Goal: Information Seeking & Learning: Find specific fact

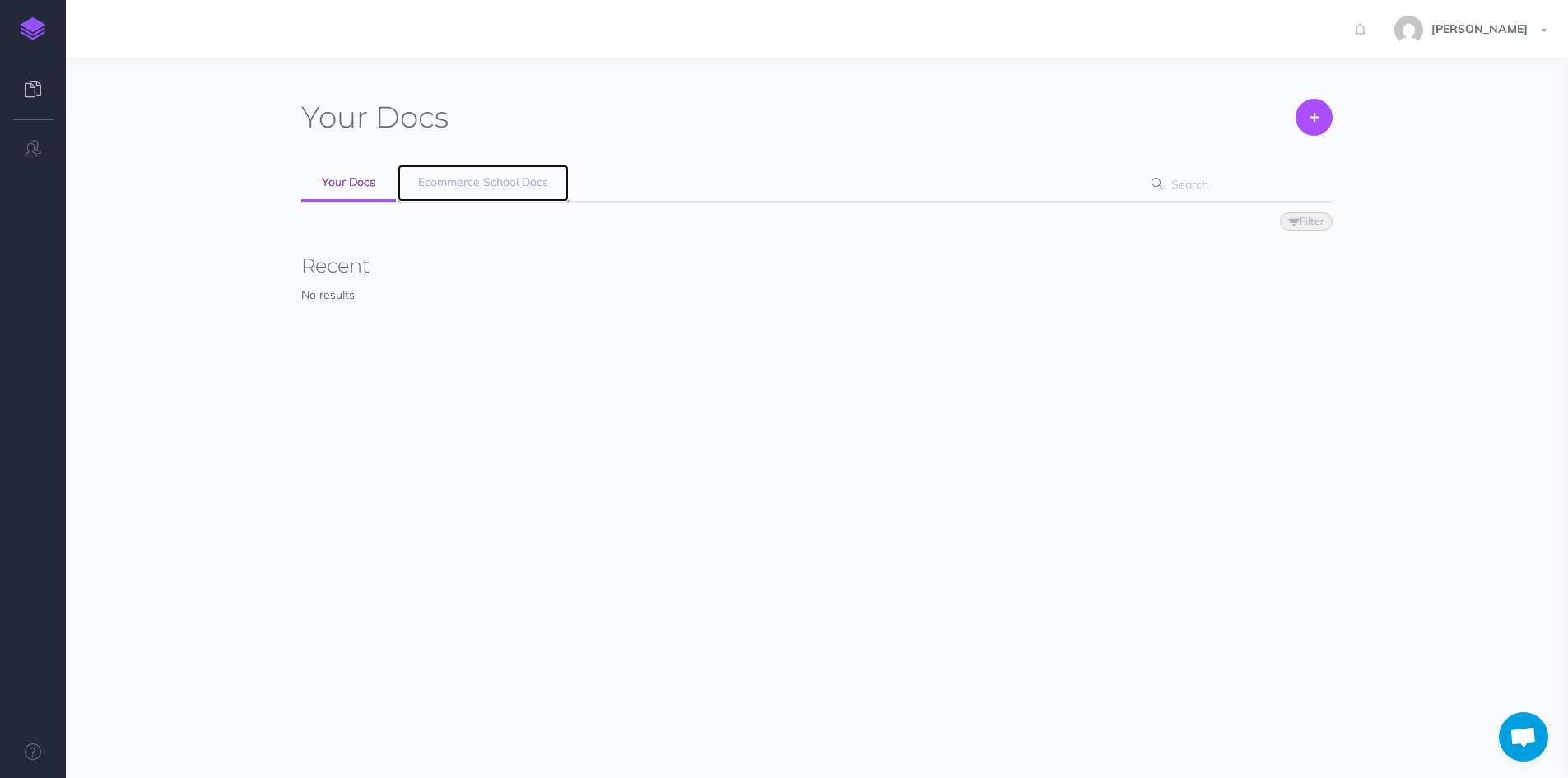
click at [471, 183] on span "Ecommerce School Docs" at bounding box center [483, 182] width 130 height 14
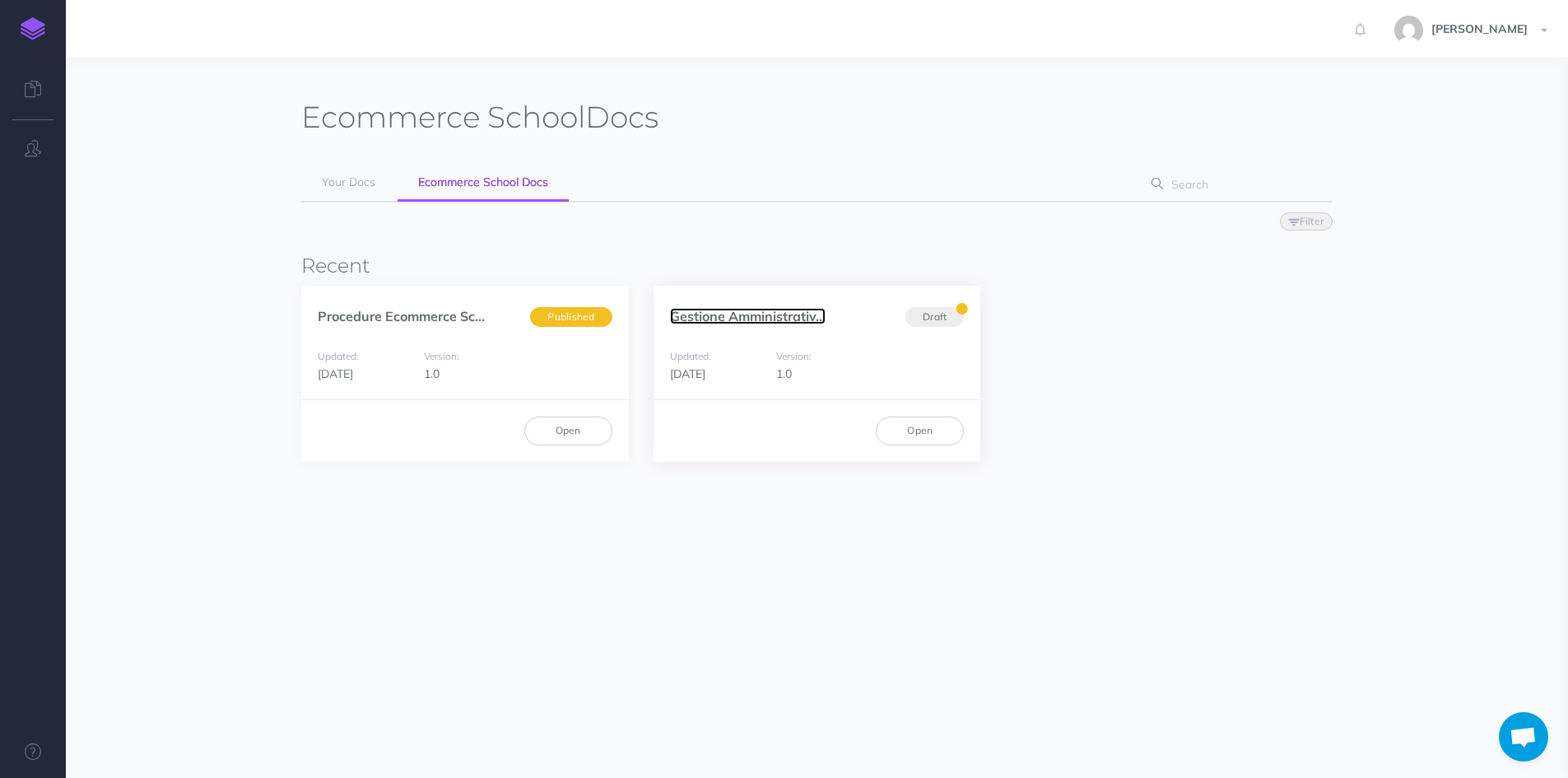
click at [713, 316] on link "Gestione Amministrativ..." at bounding box center [747, 316] width 156 height 16
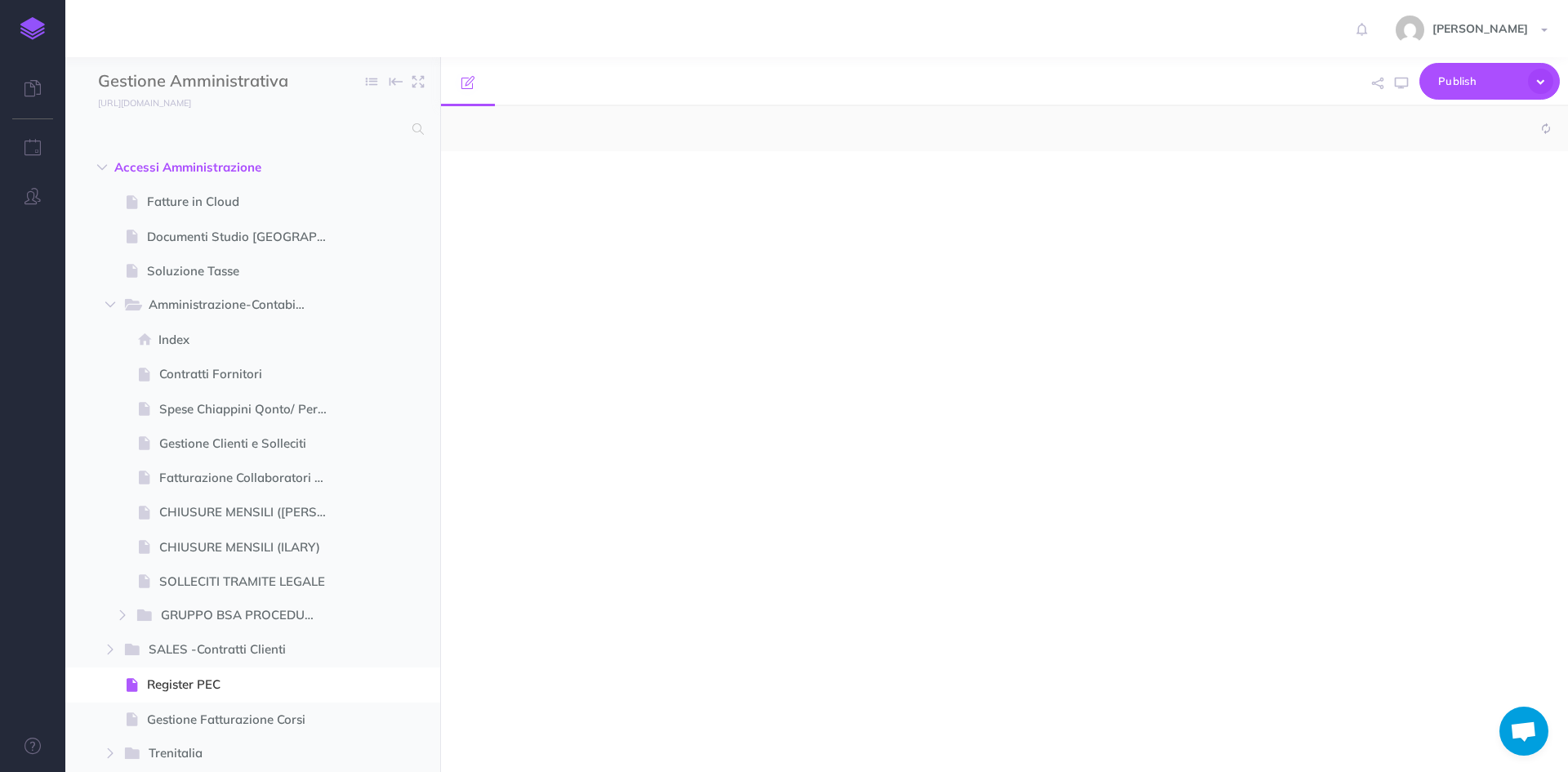
select select "null"
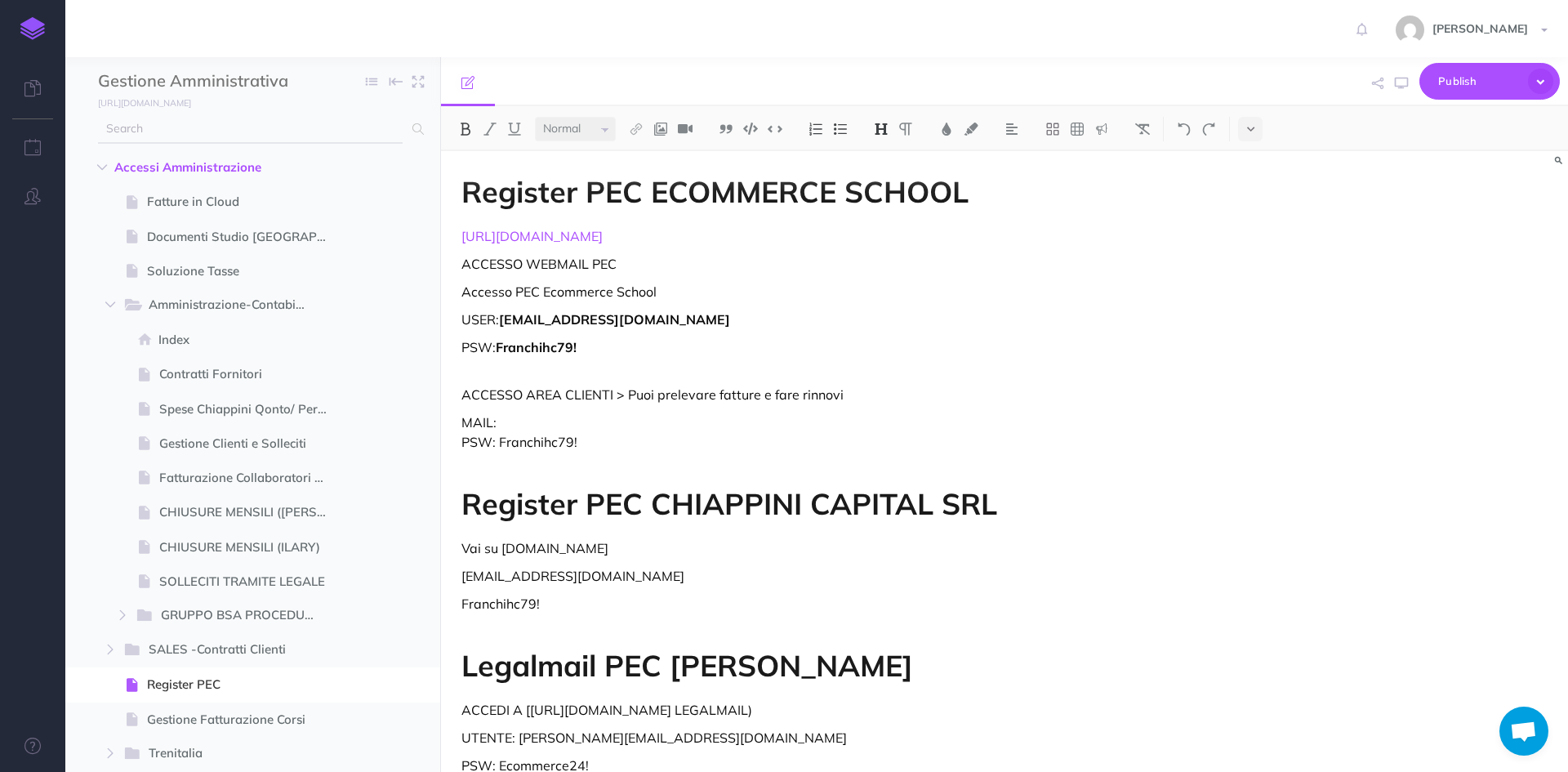
click at [222, 122] on input "text" at bounding box center [250, 129] width 304 height 30
type input "p"
drag, startPoint x: 603, startPoint y: 235, endPoint x: 453, endPoint y: 238, distance: 150.0
click at [453, 238] on div "Register PEC ECOMMERCE SCHOOL http://www.register.it ACCESSO WEBMAIL PEC Access…" at bounding box center [835, 507] width 789 height 712
copy link "http://www.register.it"
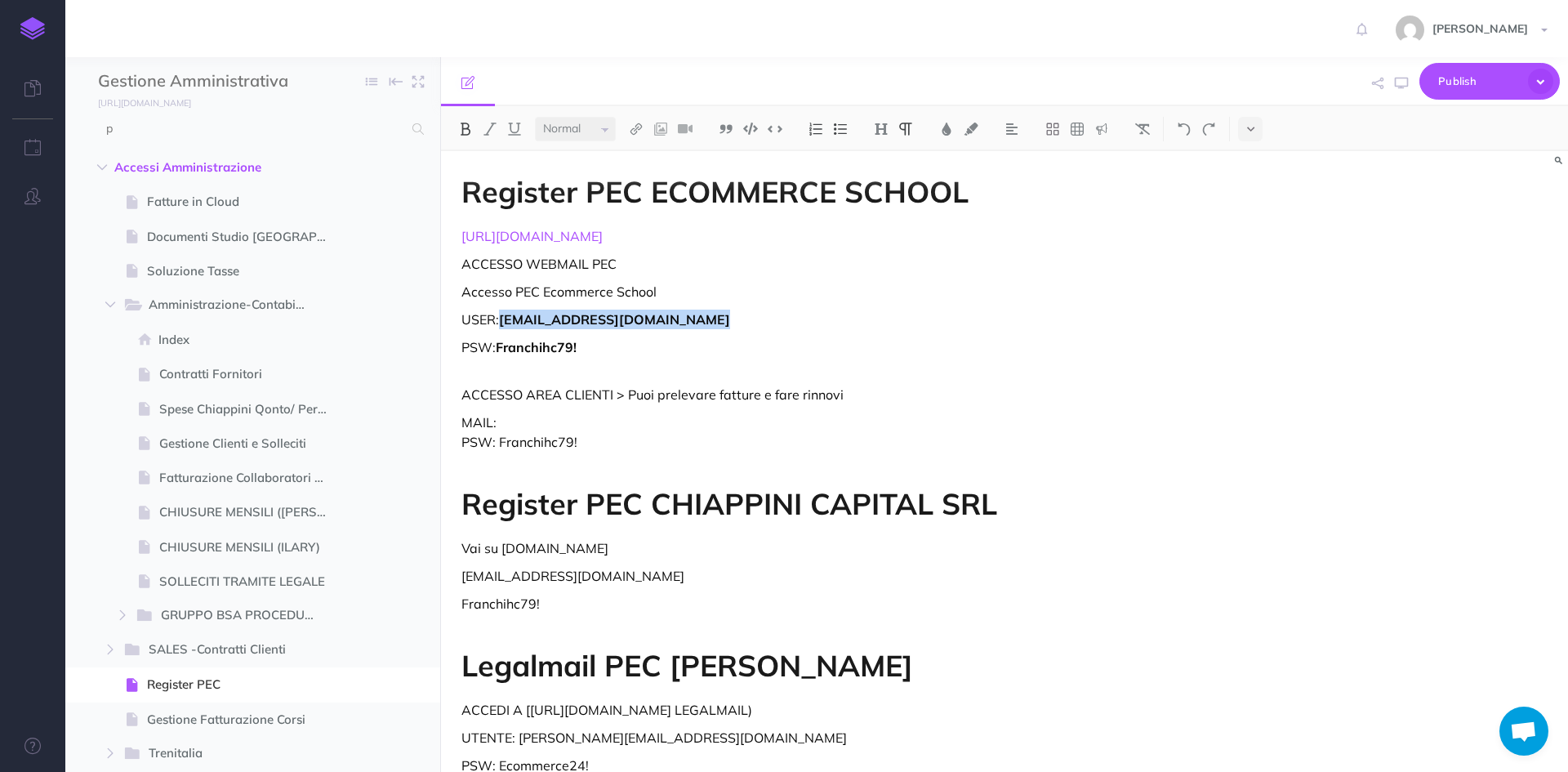
drag, startPoint x: 713, startPoint y: 323, endPoint x: 511, endPoint y: 316, distance: 202.1
click at [509, 317] on p "USER: ecommerceschool@pec-legal.it" at bounding box center [835, 319] width 748 height 20
copy strong "commerceschool@pec-legal.it"
drag, startPoint x: 586, startPoint y: 352, endPoint x: 497, endPoint y: 342, distance: 89.6
click at [497, 342] on p "PSW: Franchihc79!" at bounding box center [835, 357] width 748 height 39
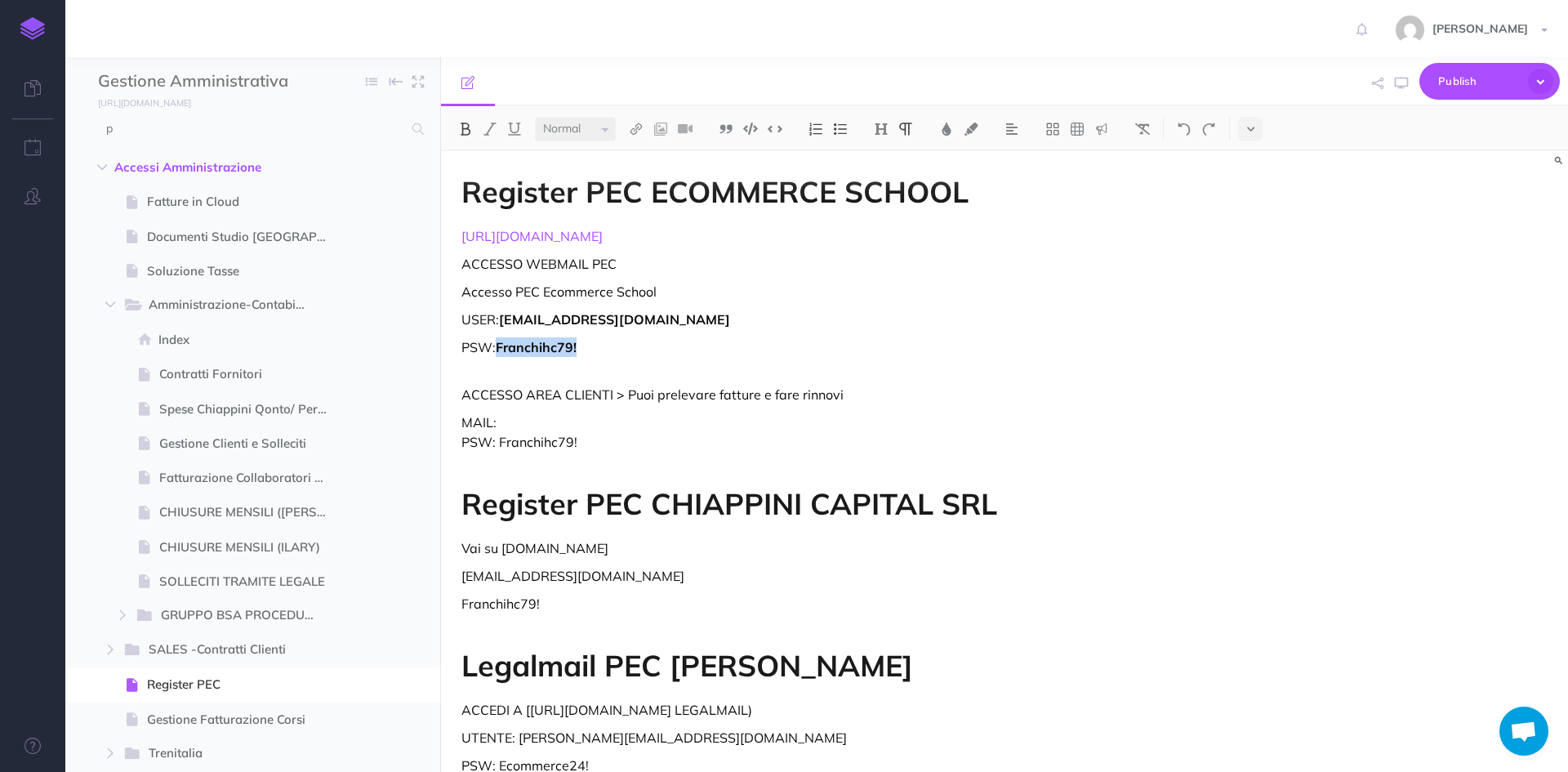
copy strong "Franchihc79!"
click at [192, 133] on input "p" at bounding box center [250, 129] width 304 height 30
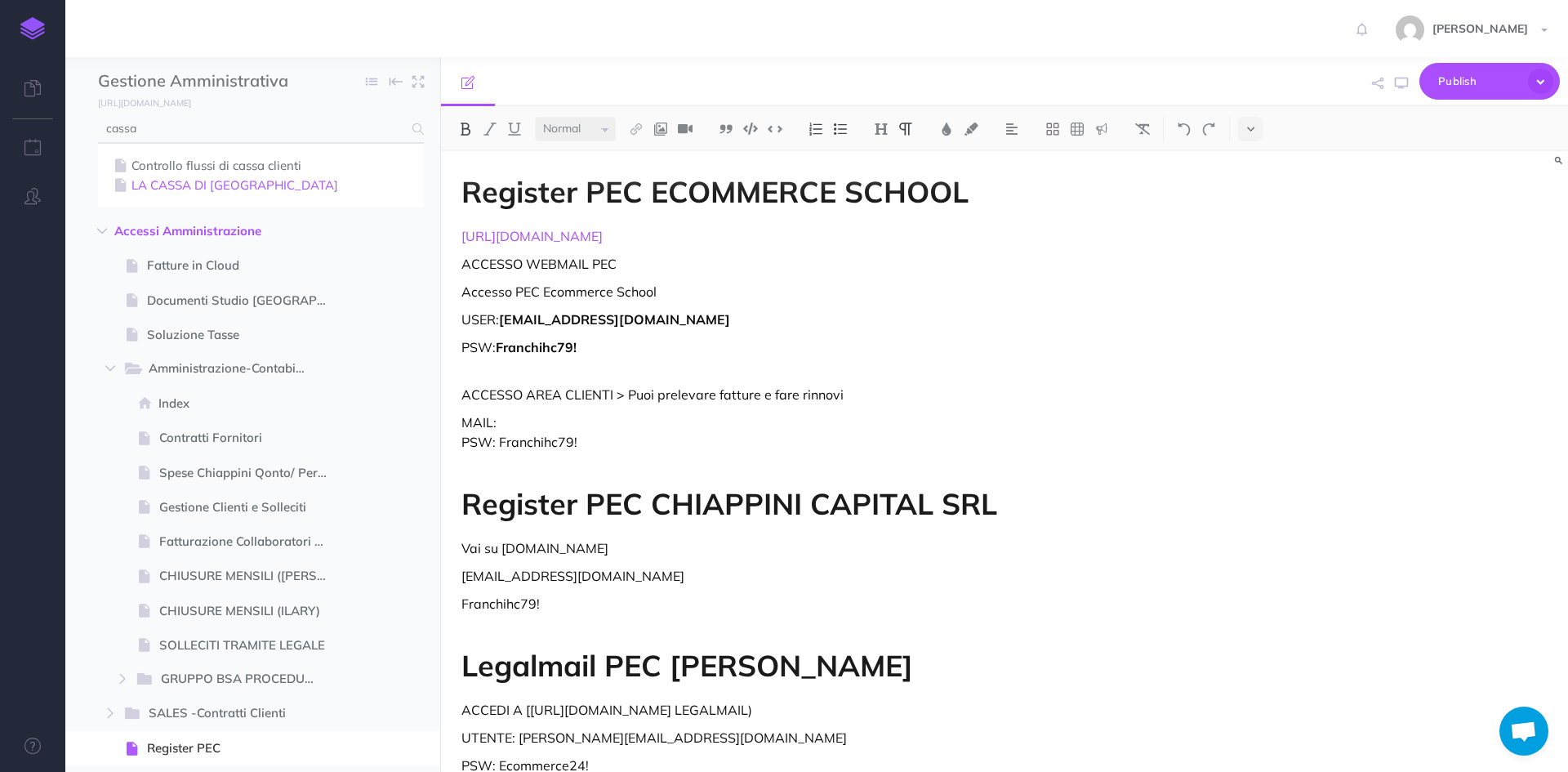
type input "cassa"
click at [191, 182] on link "LA CASSA DI RAVENNA" at bounding box center [260, 185] width 301 height 20
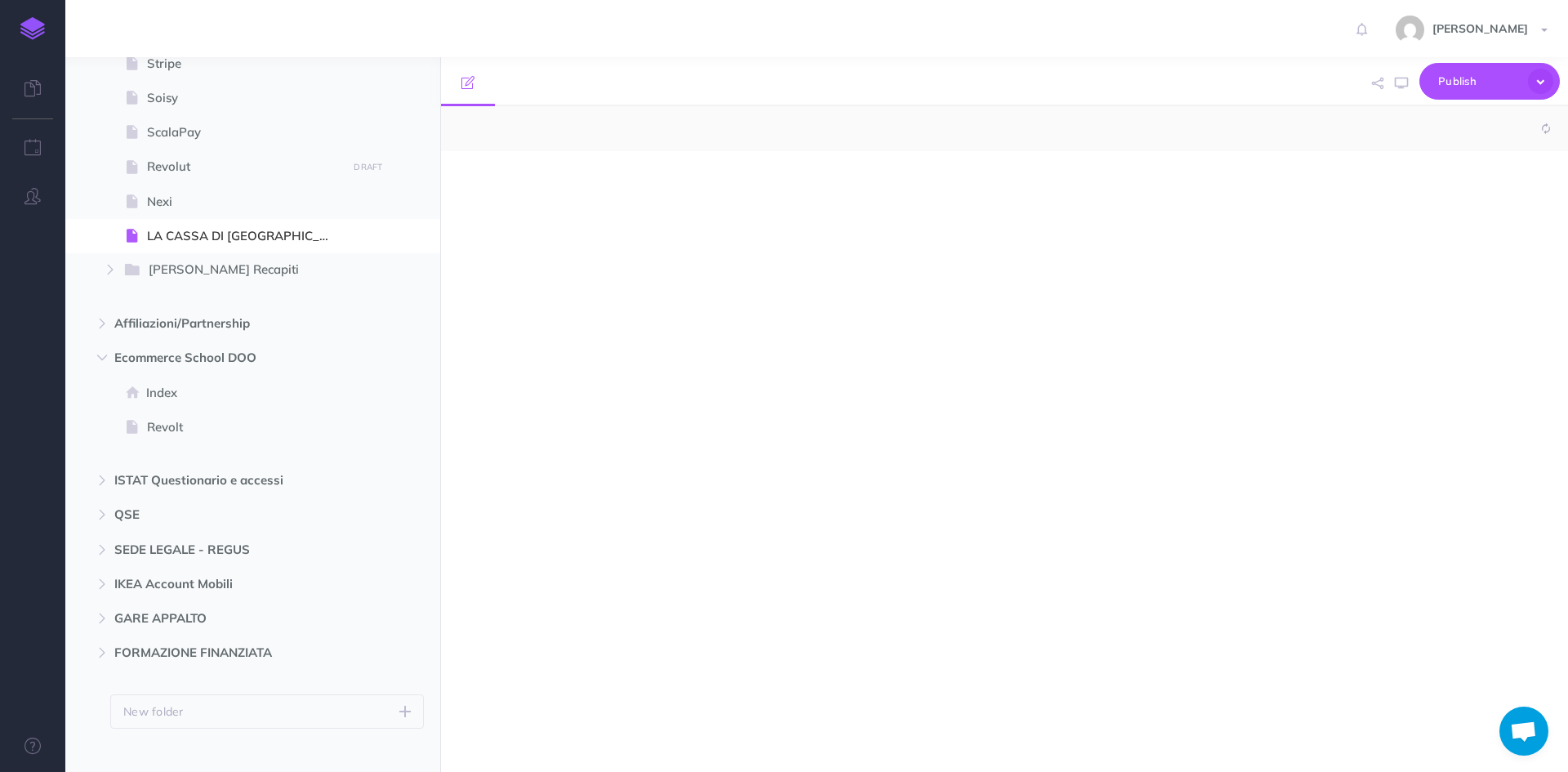
scroll to position [1990, 0]
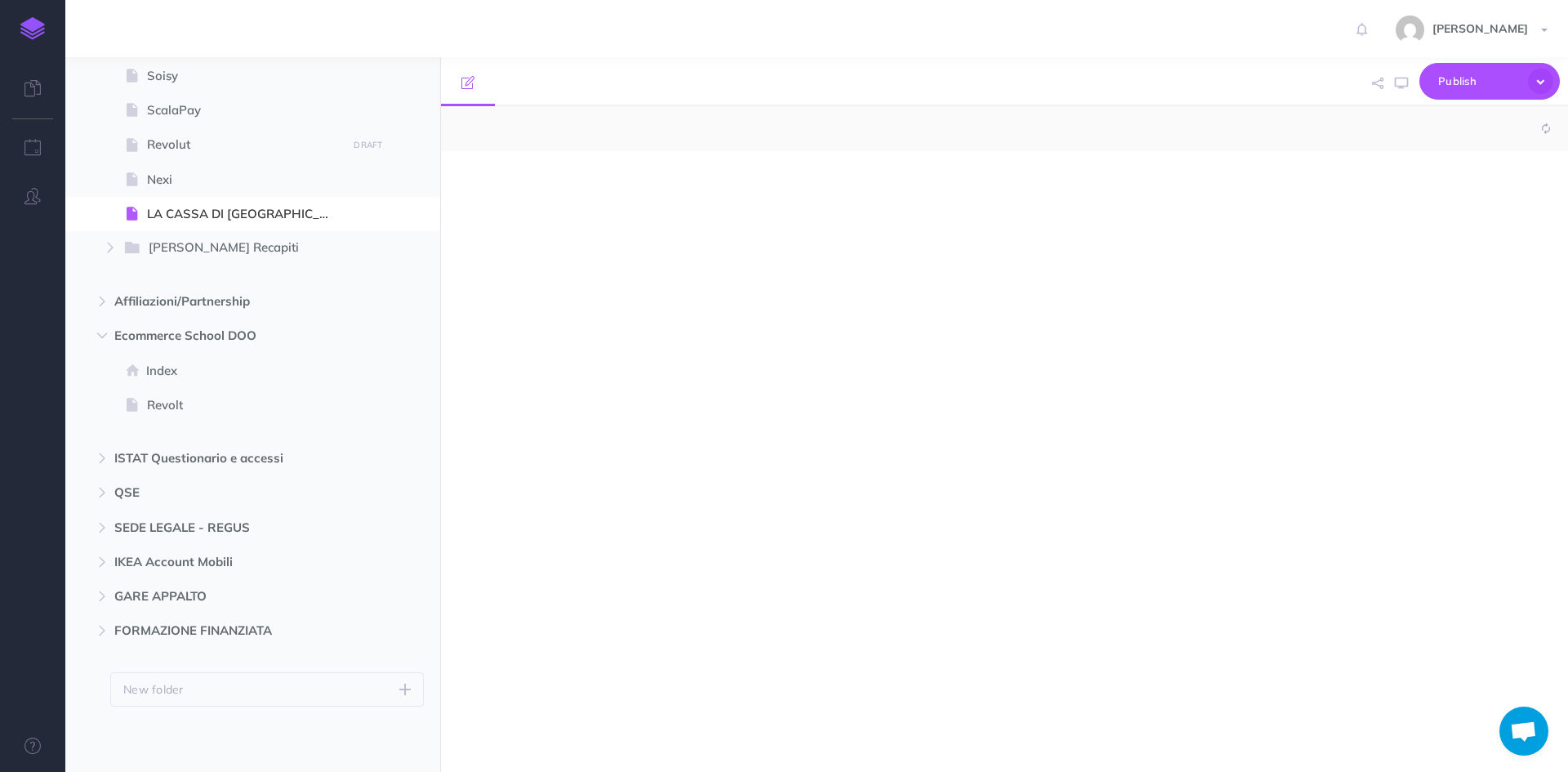
select select "null"
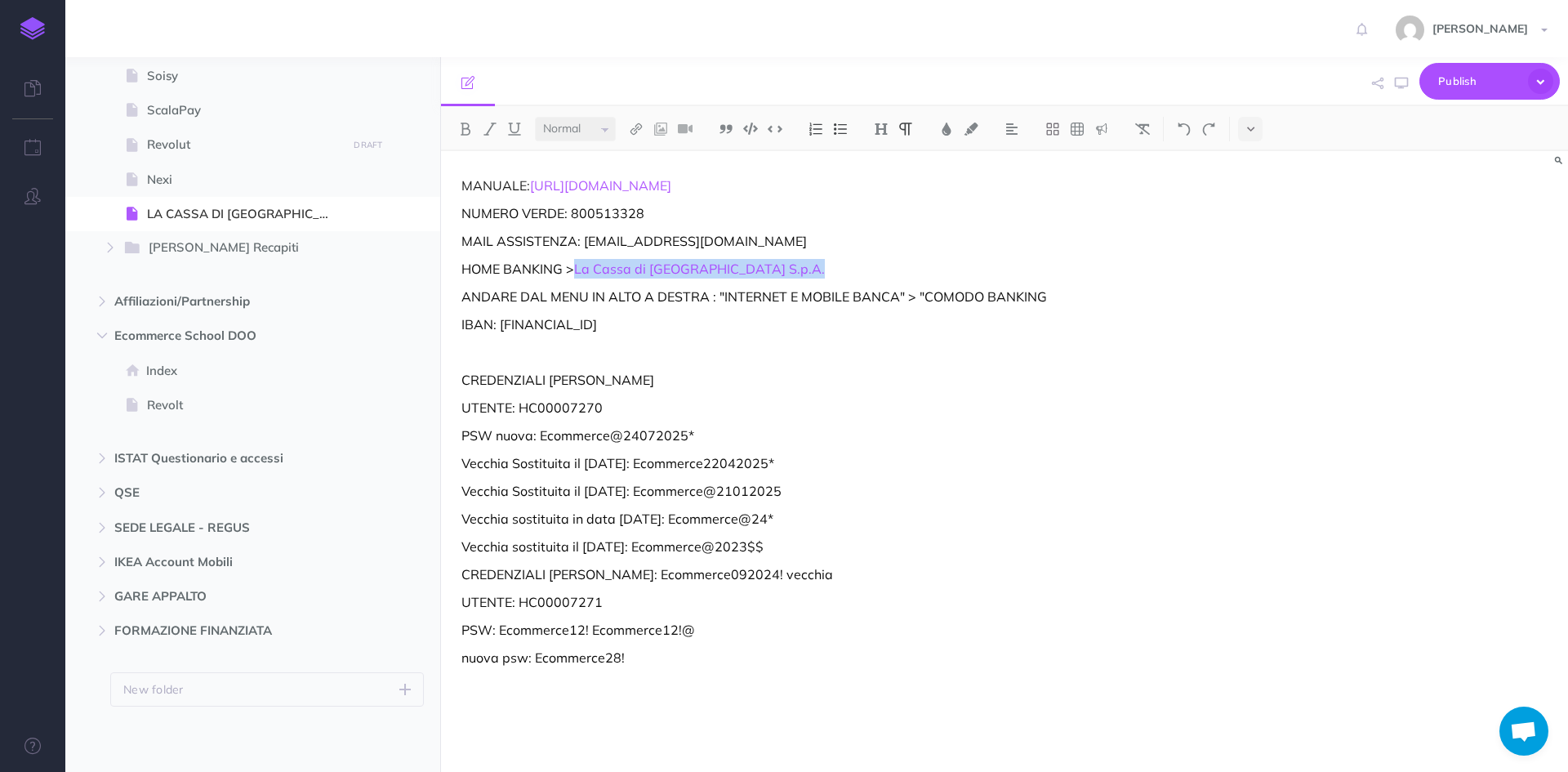
drag, startPoint x: 763, startPoint y: 266, endPoint x: 576, endPoint y: 267, distance: 187.0
click at [578, 267] on p "HOME BANKING > La Cassa di Ravenna S.p.A." at bounding box center [835, 268] width 748 height 20
copy p "La Cassa di Ravenna S.p.A."
click at [712, 353] on p at bounding box center [835, 352] width 748 height 20
drag, startPoint x: 603, startPoint y: 410, endPoint x: 520, endPoint y: 408, distance: 83.0
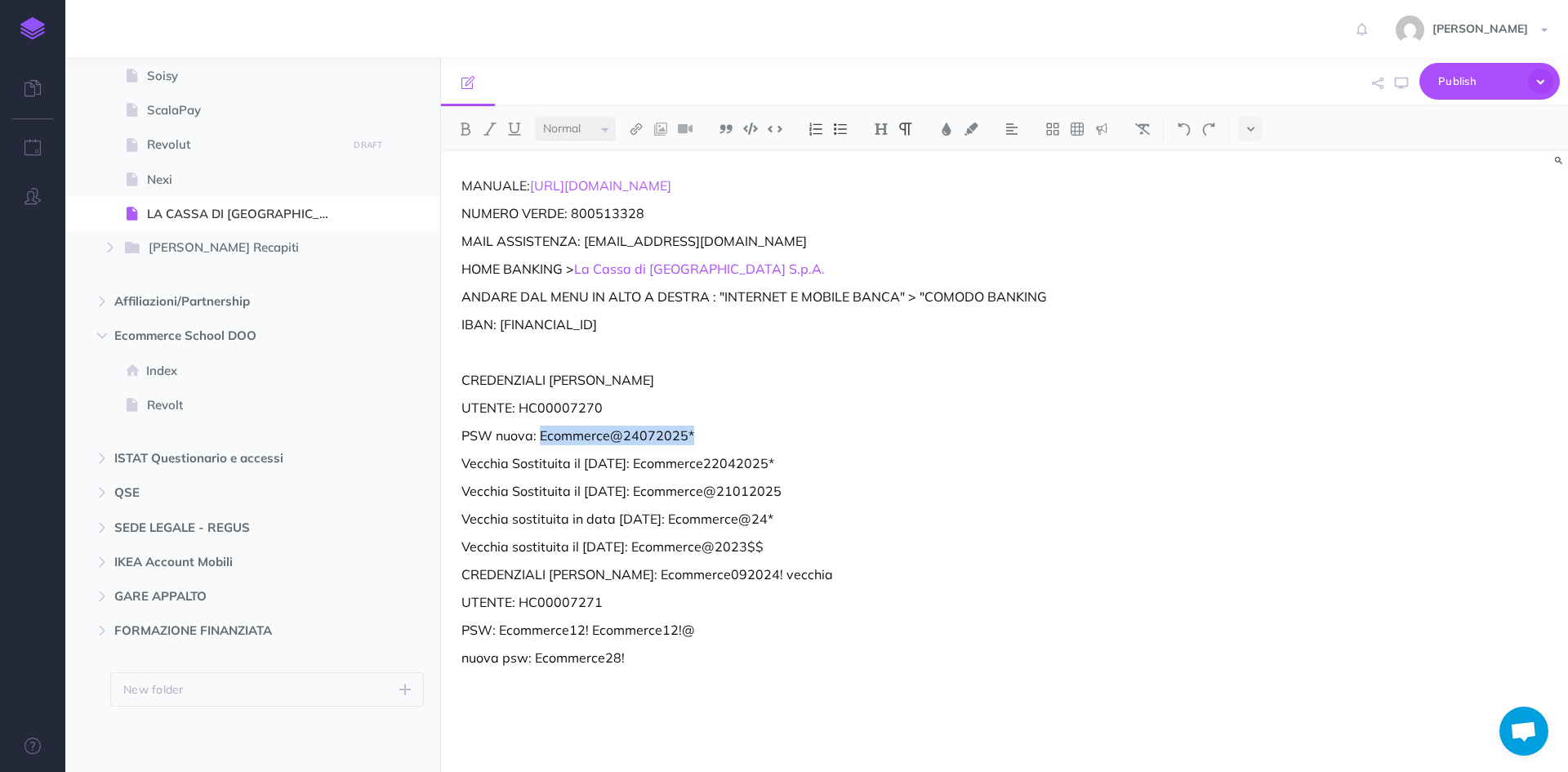
drag, startPoint x: 648, startPoint y: 441, endPoint x: 542, endPoint y: 442, distance: 106.0
click at [540, 443] on p "PSW nuova: Ecommerce@24072025*" at bounding box center [835, 436] width 748 height 20
copy p "Ecommerce@24072025*"
